Goal: Find specific page/section: Find specific page/section

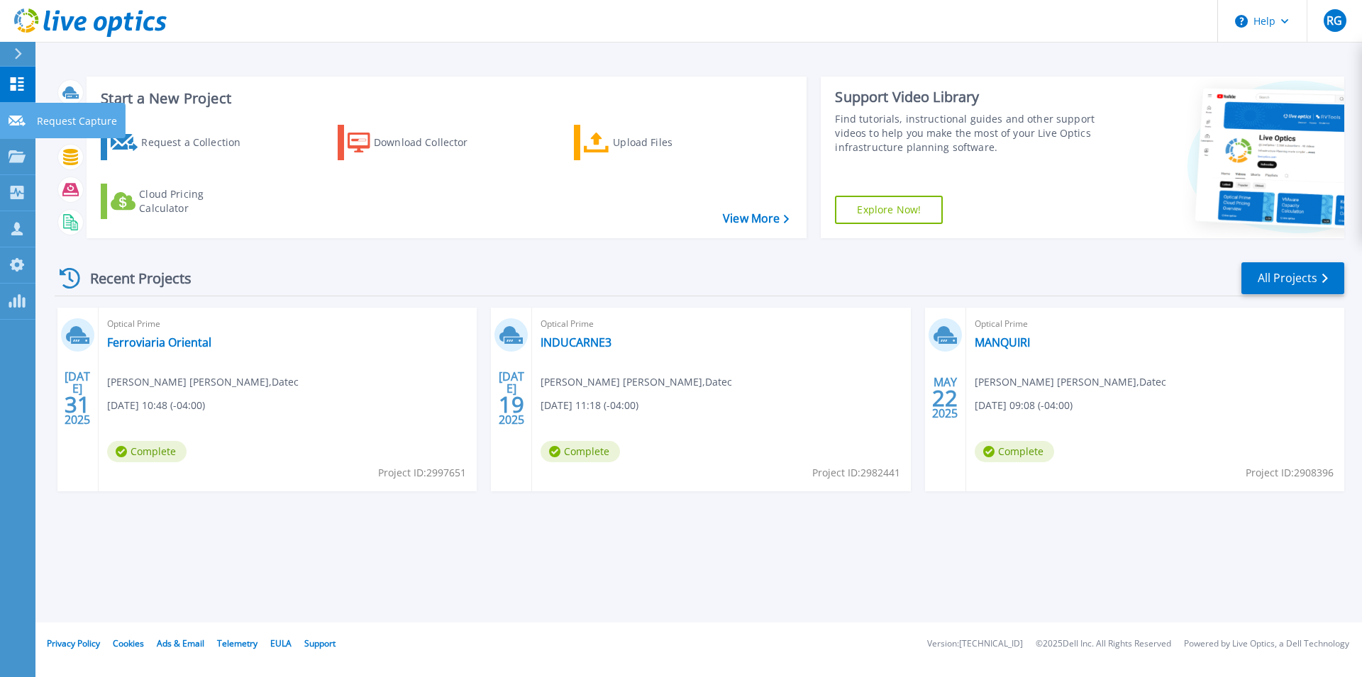
click at [26, 122] on link "Request Capture Request Capture" at bounding box center [17, 121] width 35 height 36
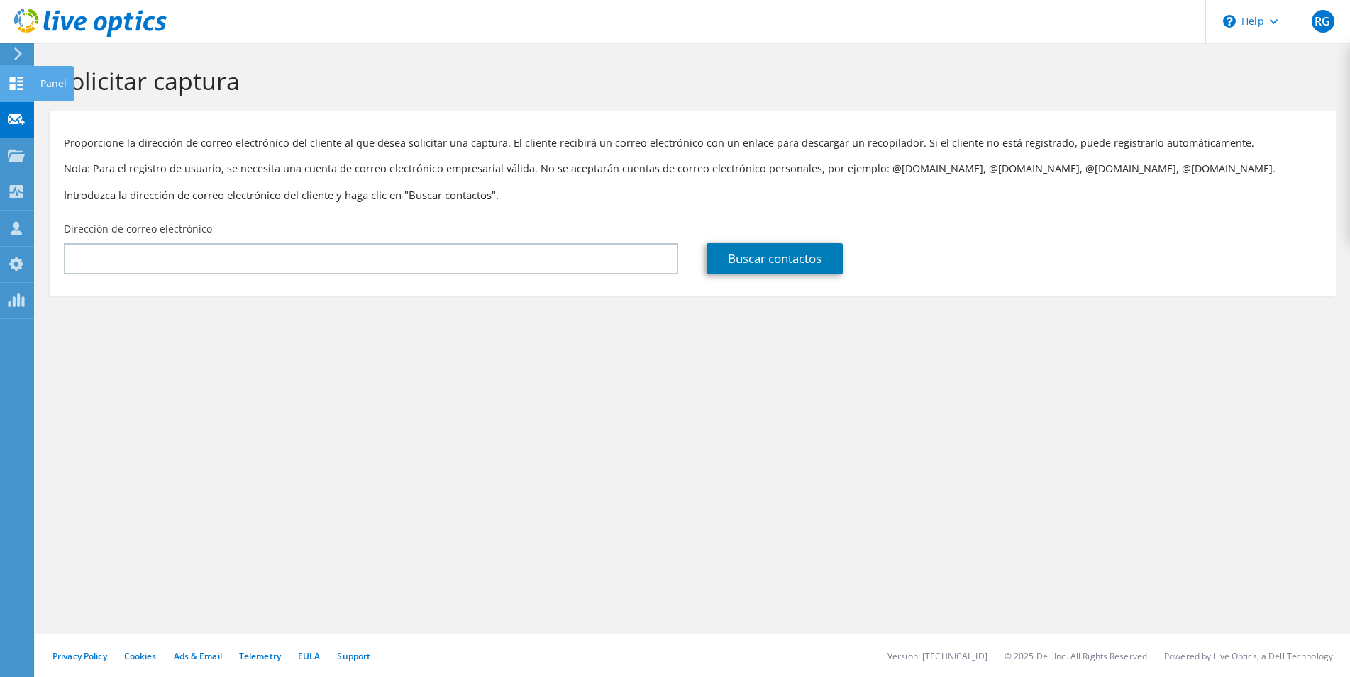
click at [18, 87] on use at bounding box center [16, 83] width 13 height 13
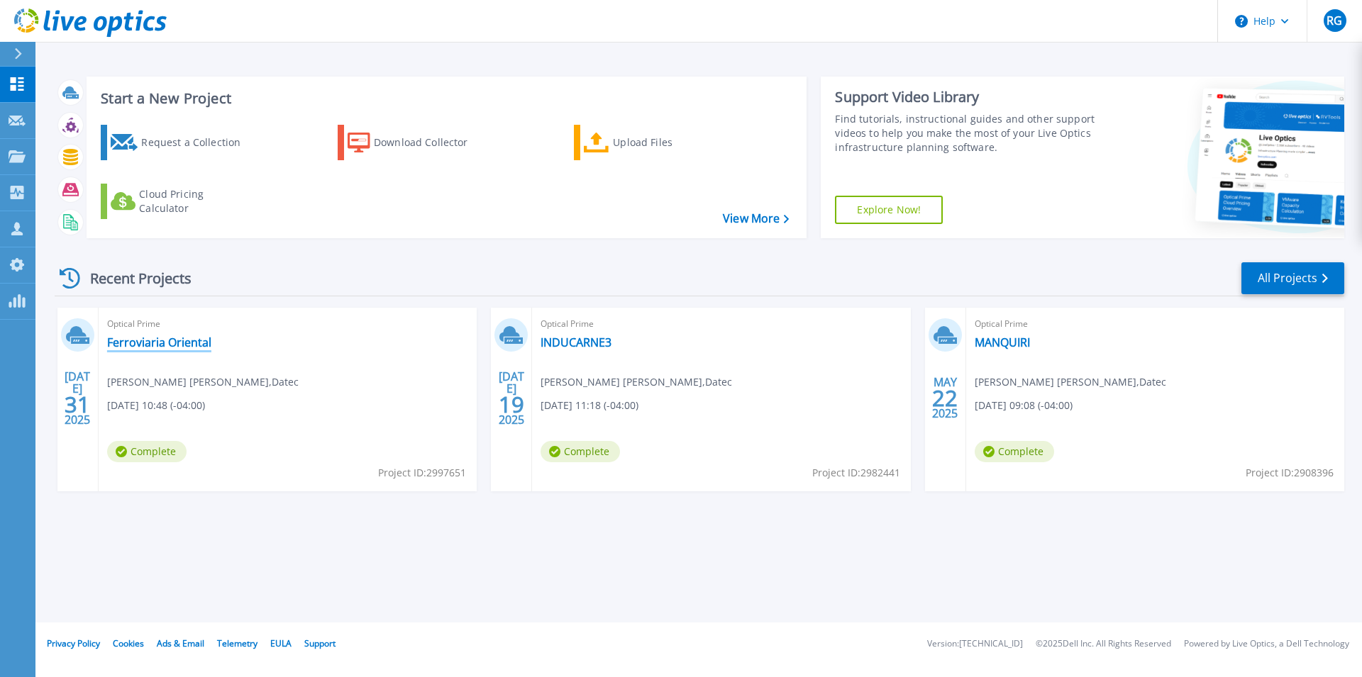
click at [173, 344] on link "Ferroviaria Oriental" at bounding box center [159, 343] width 104 height 14
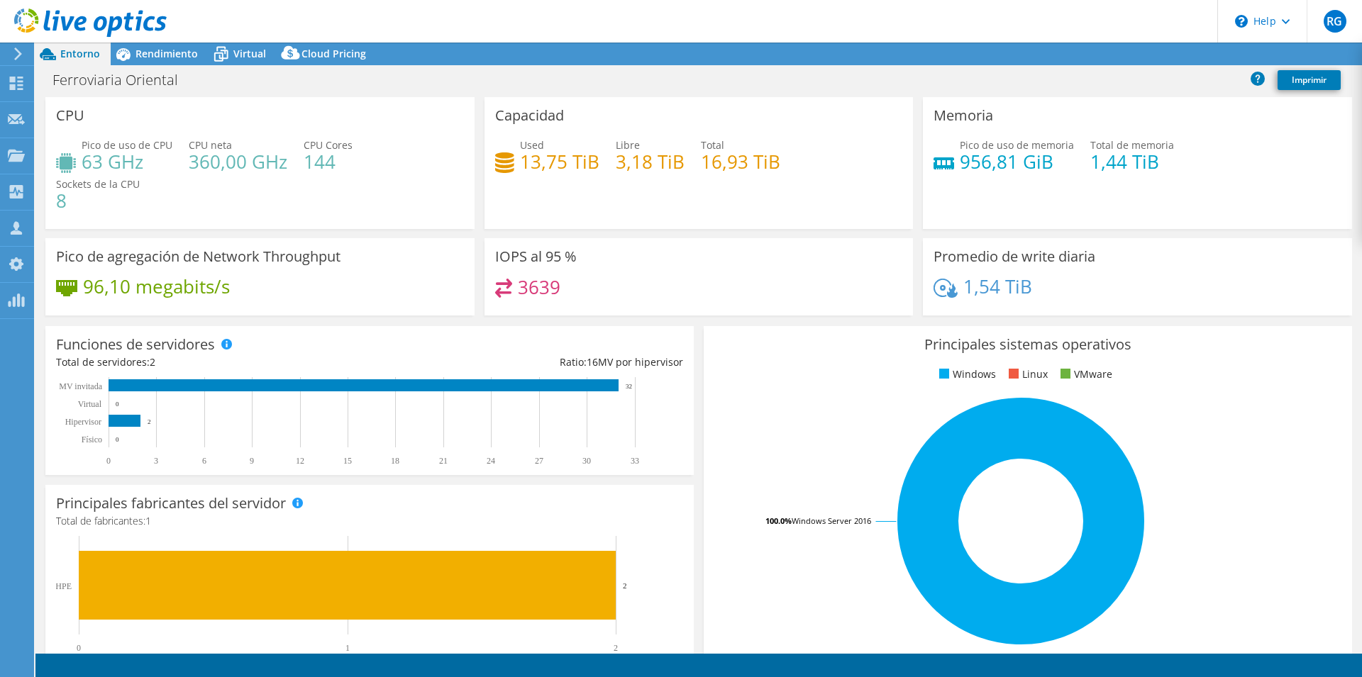
select select "USD"
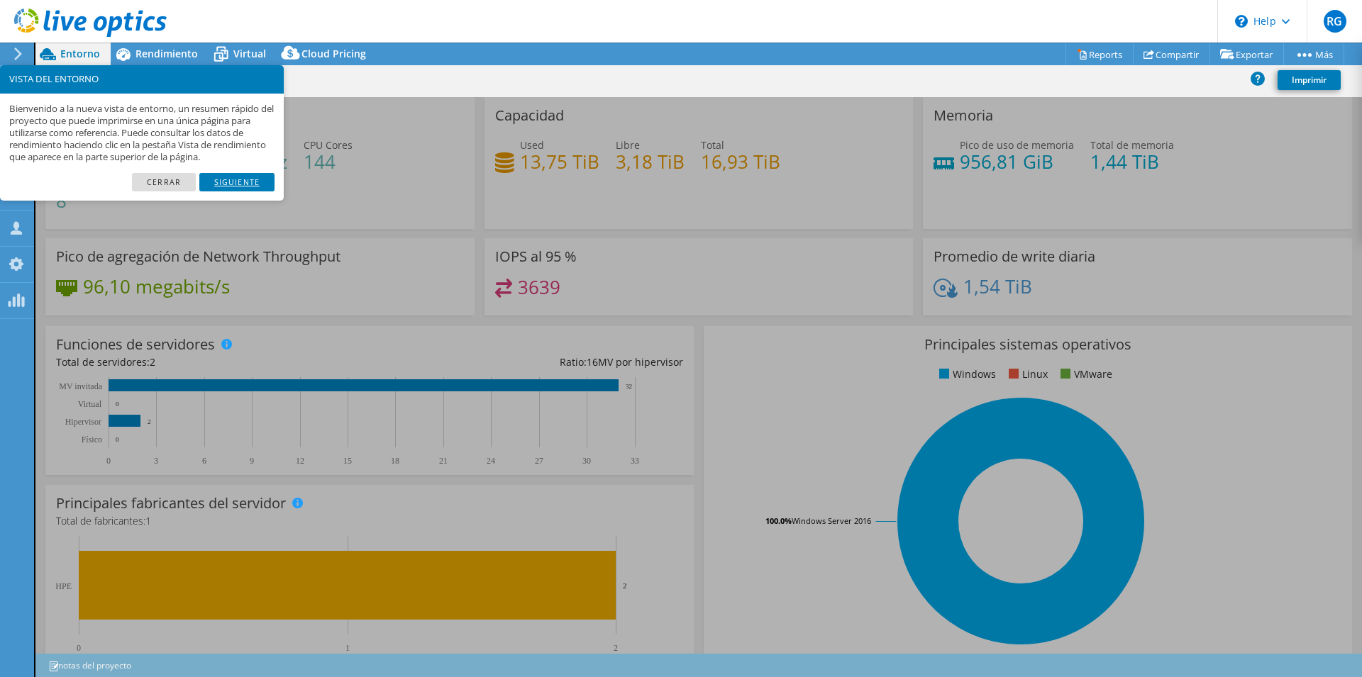
click at [253, 186] on link "Siguiente" at bounding box center [236, 182] width 75 height 18
